Goal: Task Accomplishment & Management: Use online tool/utility

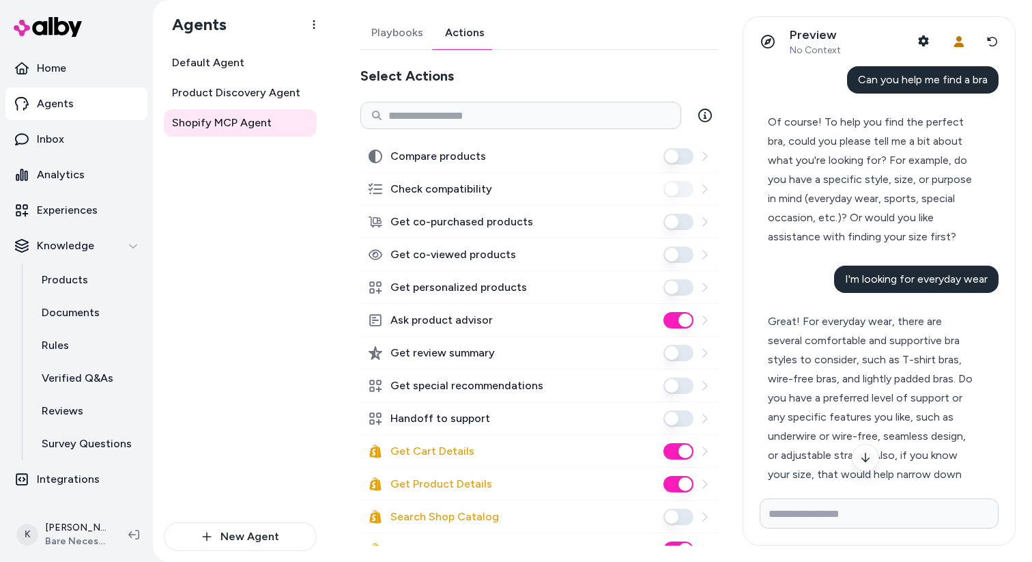
scroll to position [418, 0]
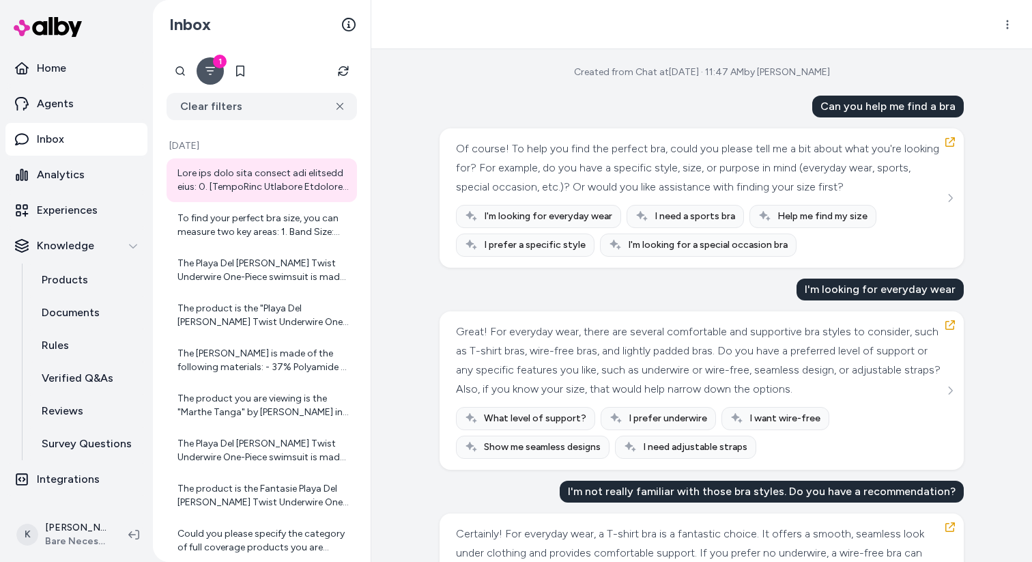
scroll to position [3178, 0]
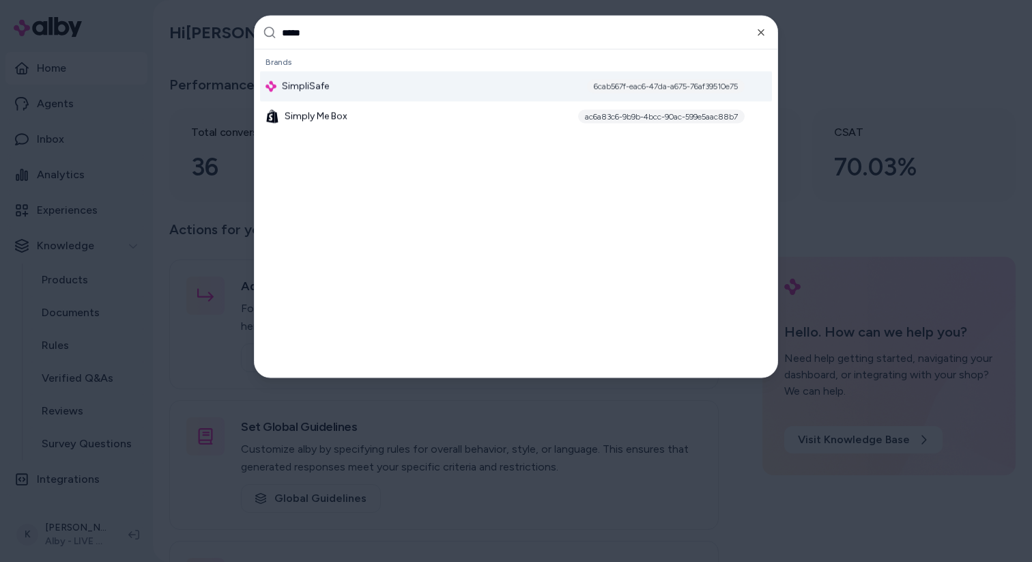
type input "******"
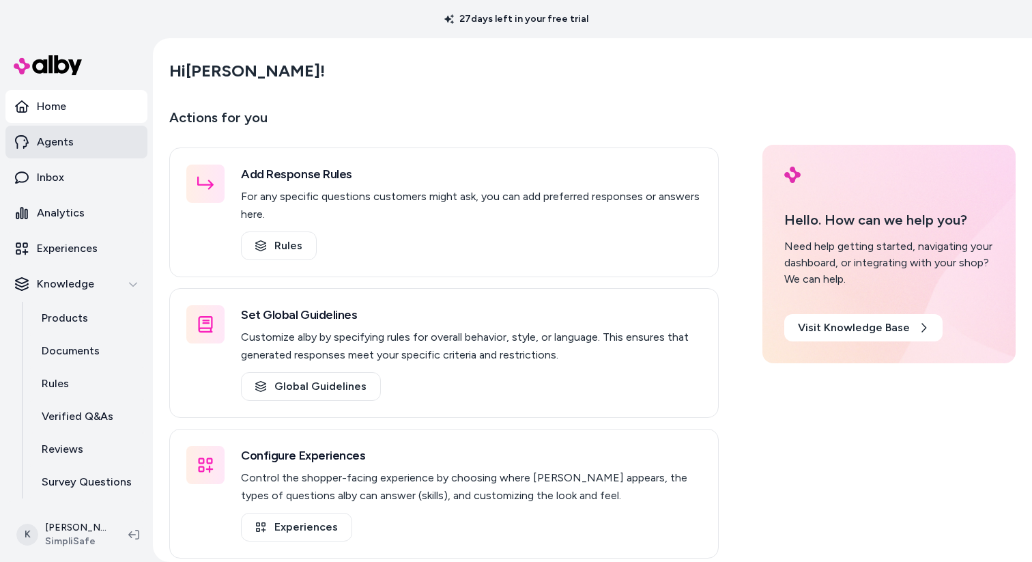
click at [84, 140] on link "Agents" at bounding box center [76, 142] width 142 height 33
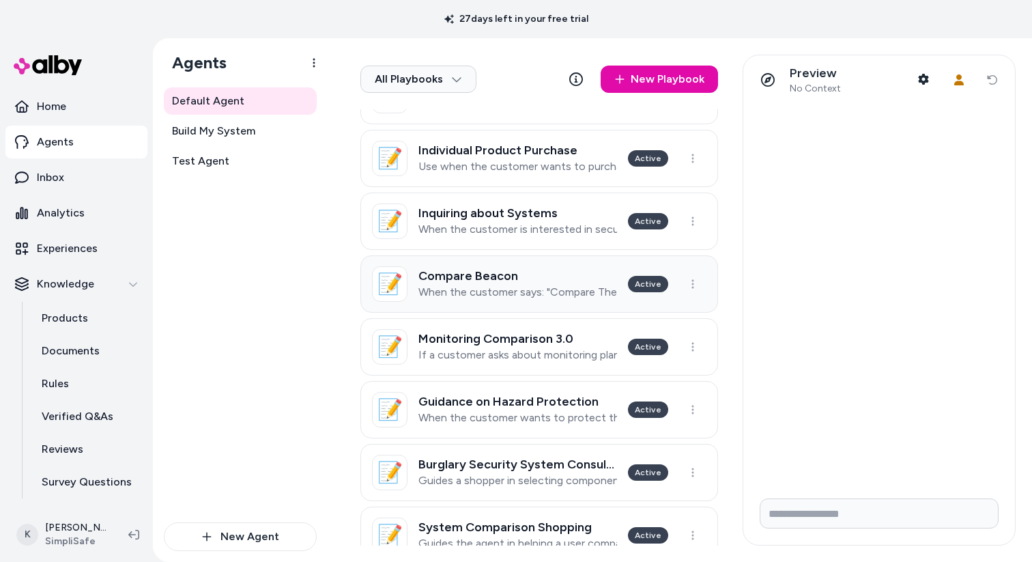
scroll to position [647, 0]
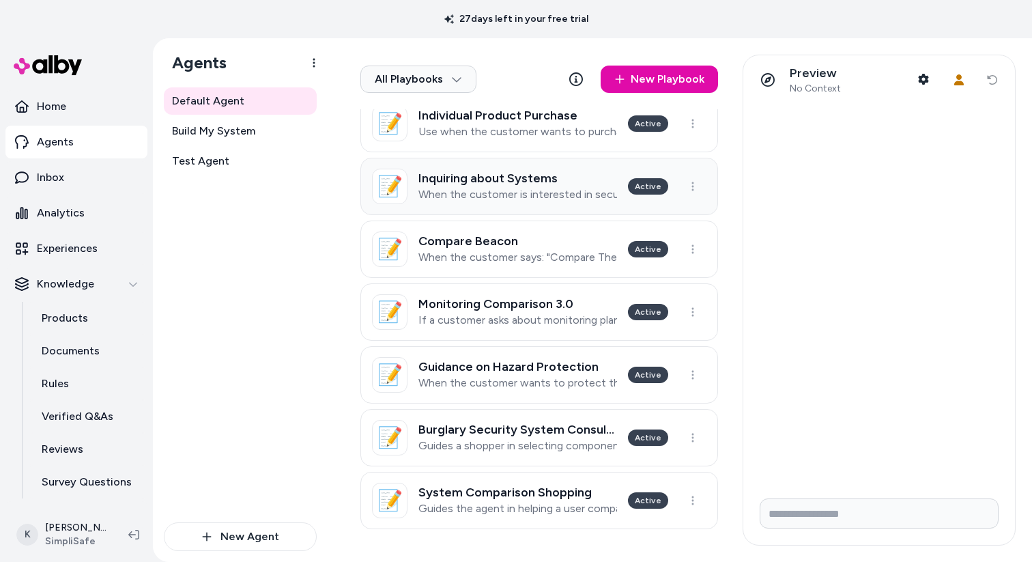
click at [536, 206] on link "📝 Inquiring about Systems When the customer is interested in security, or inqui…" at bounding box center [539, 186] width 358 height 57
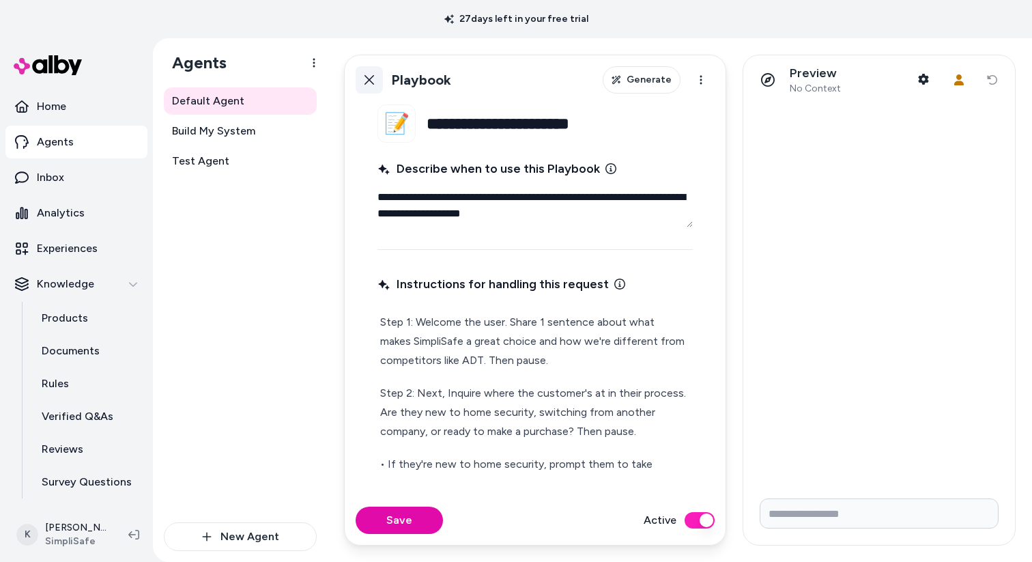
click at [373, 84] on icon at bounding box center [370, 80] width 10 height 10
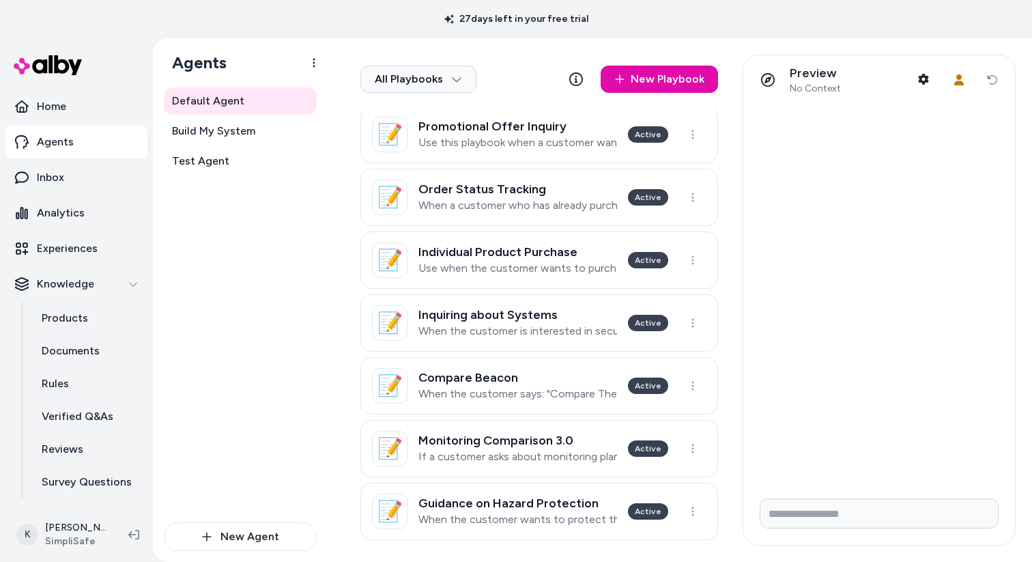
scroll to position [647, 0]
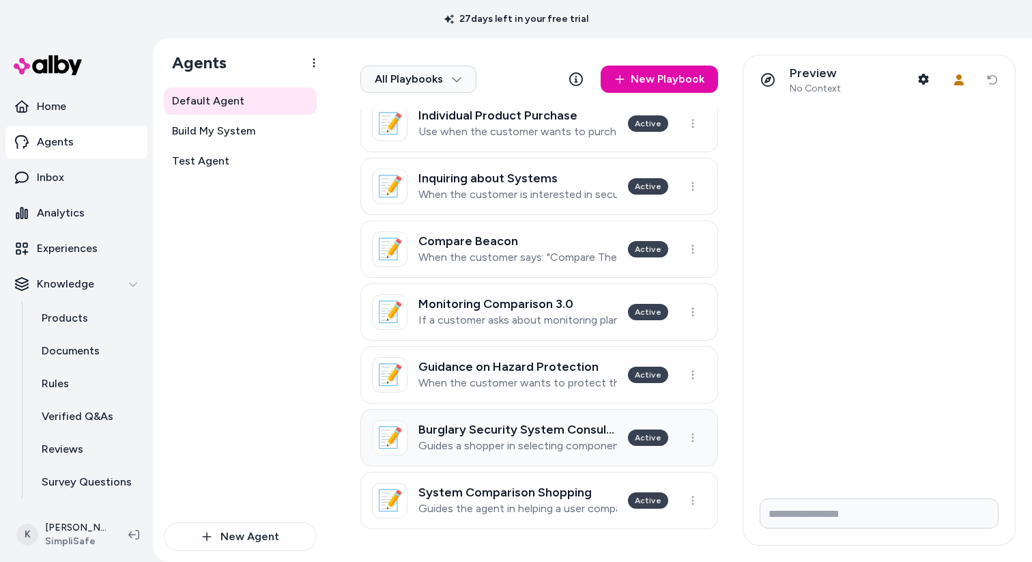
click at [528, 432] on h3 "Burglary Security System Consultation" at bounding box center [518, 430] width 199 height 14
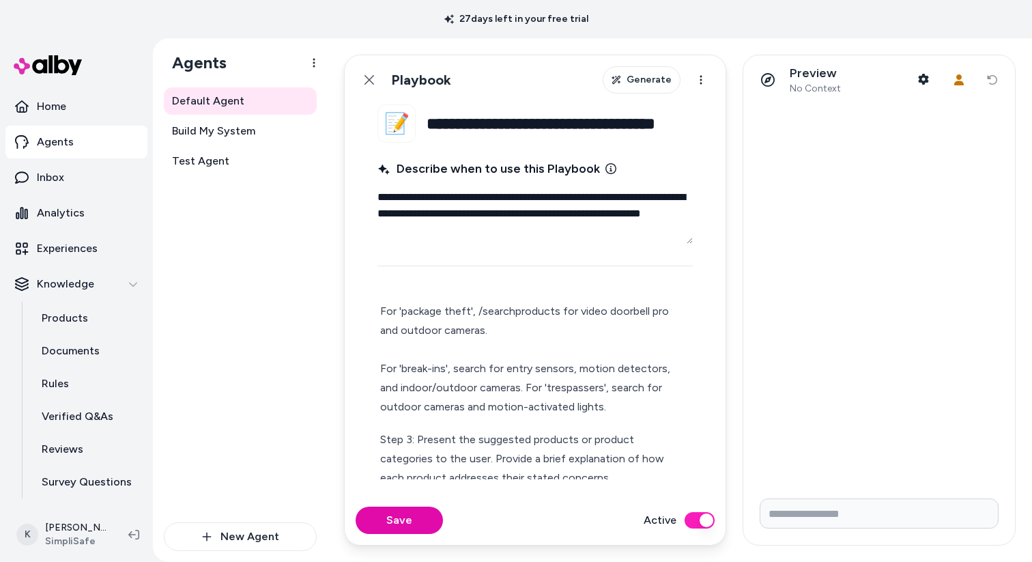
scroll to position [96, 0]
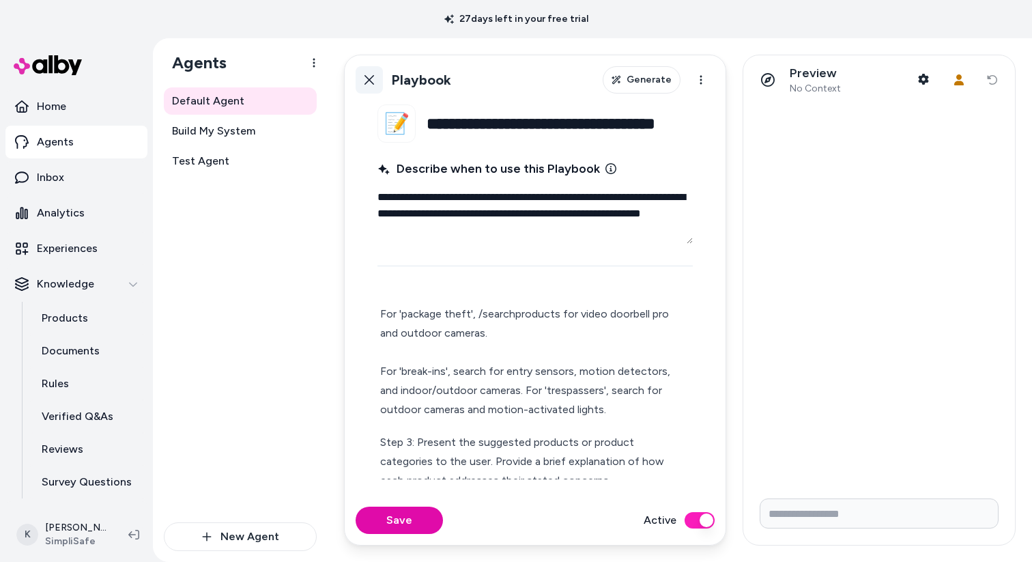
click at [364, 89] on link "Back" at bounding box center [369, 79] width 27 height 27
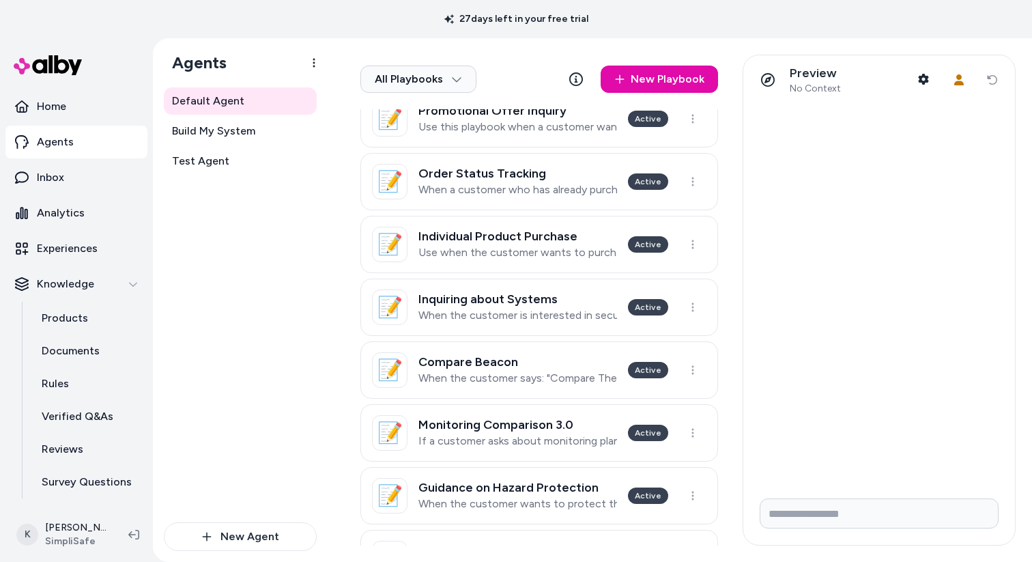
scroll to position [526, 0]
click at [527, 321] on p "When the customer is interested in security, or inquiring about general securit…" at bounding box center [518, 315] width 199 height 14
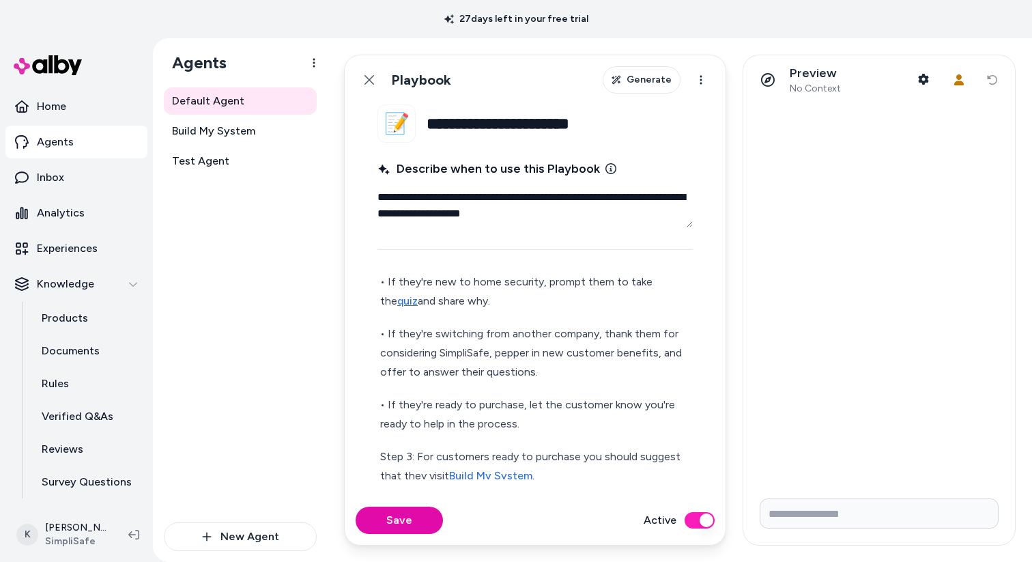
scroll to position [191, 0]
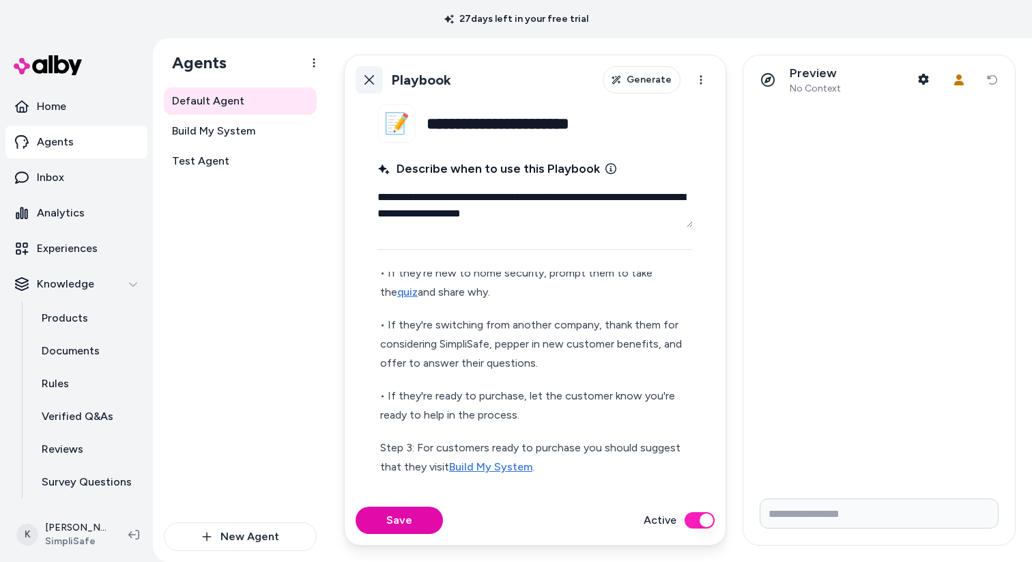
click at [370, 81] on icon at bounding box center [370, 80] width 10 height 10
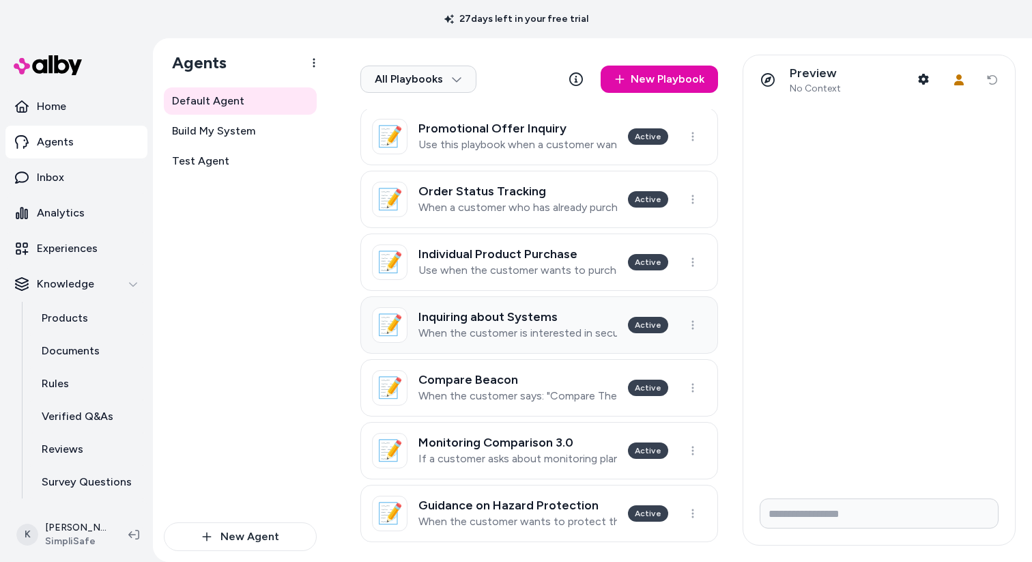
scroll to position [509, 0]
click at [539, 395] on p "When the customer says: "Compare The Beacon to another package"" at bounding box center [518, 395] width 199 height 14
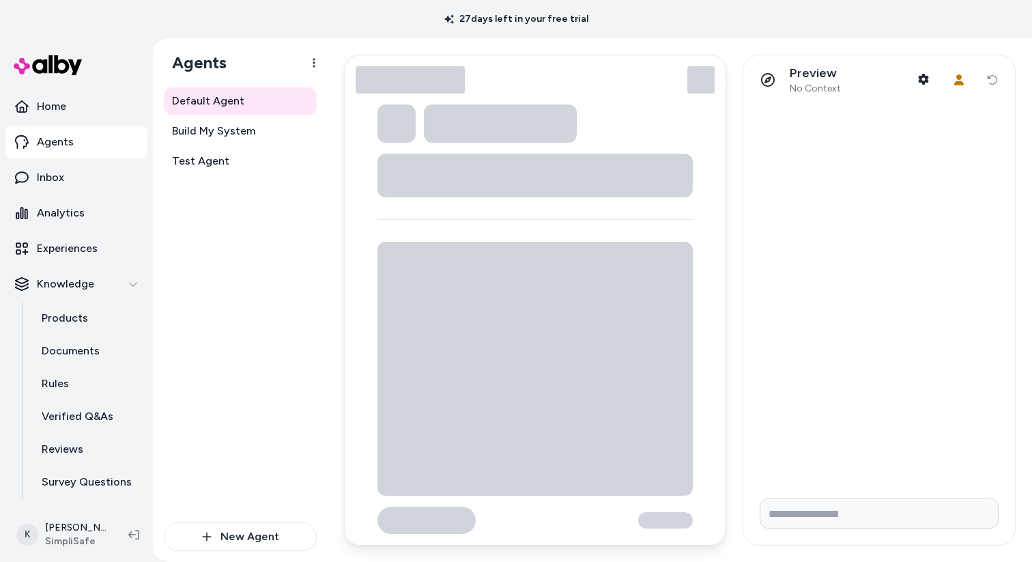
type textarea "*"
